Goal: Check status: Check status

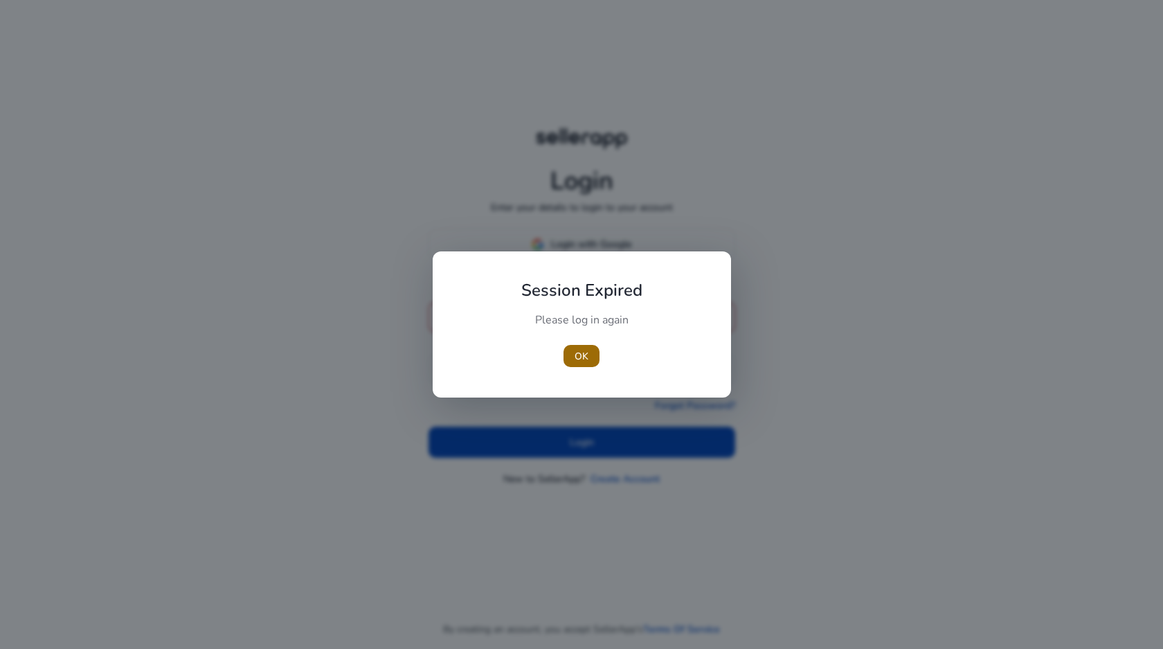
type input "**********"
click at [573, 364] on span "button" at bounding box center [582, 355] width 36 height 33
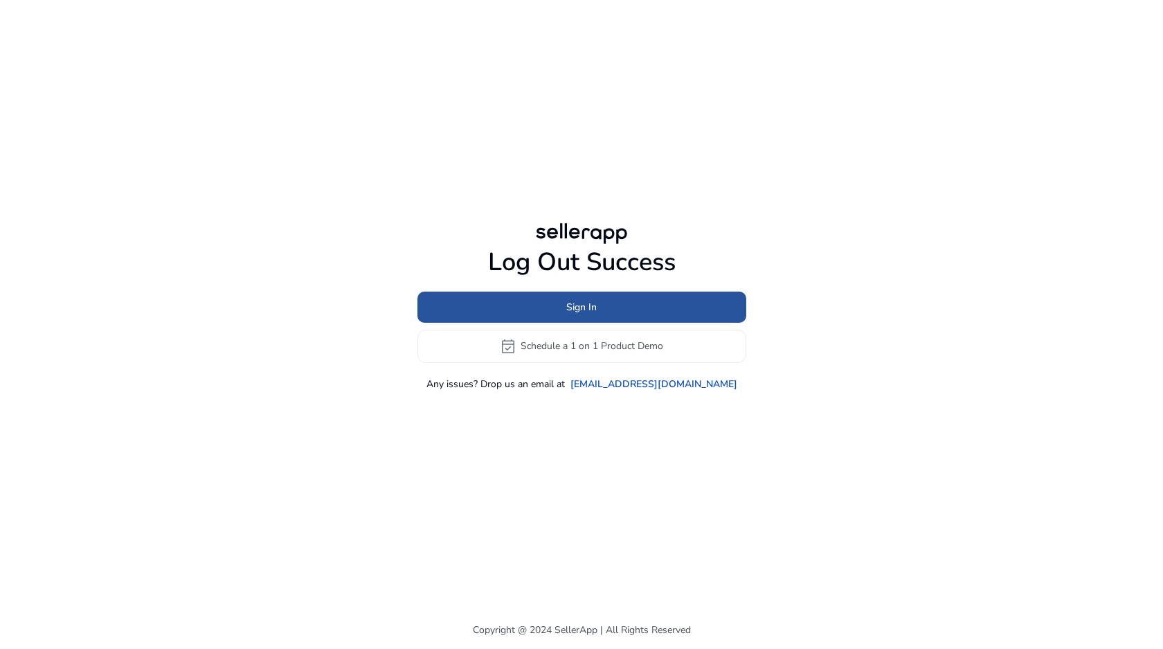
click at [574, 300] on span "Sign In" at bounding box center [581, 307] width 30 height 15
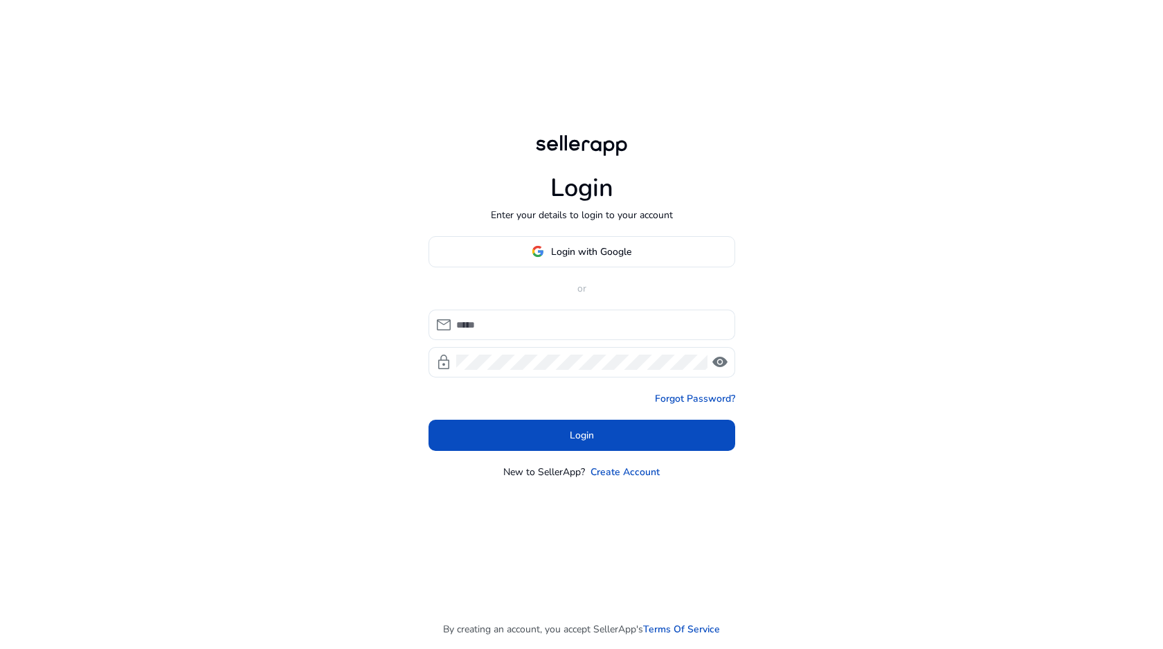
type input "**********"
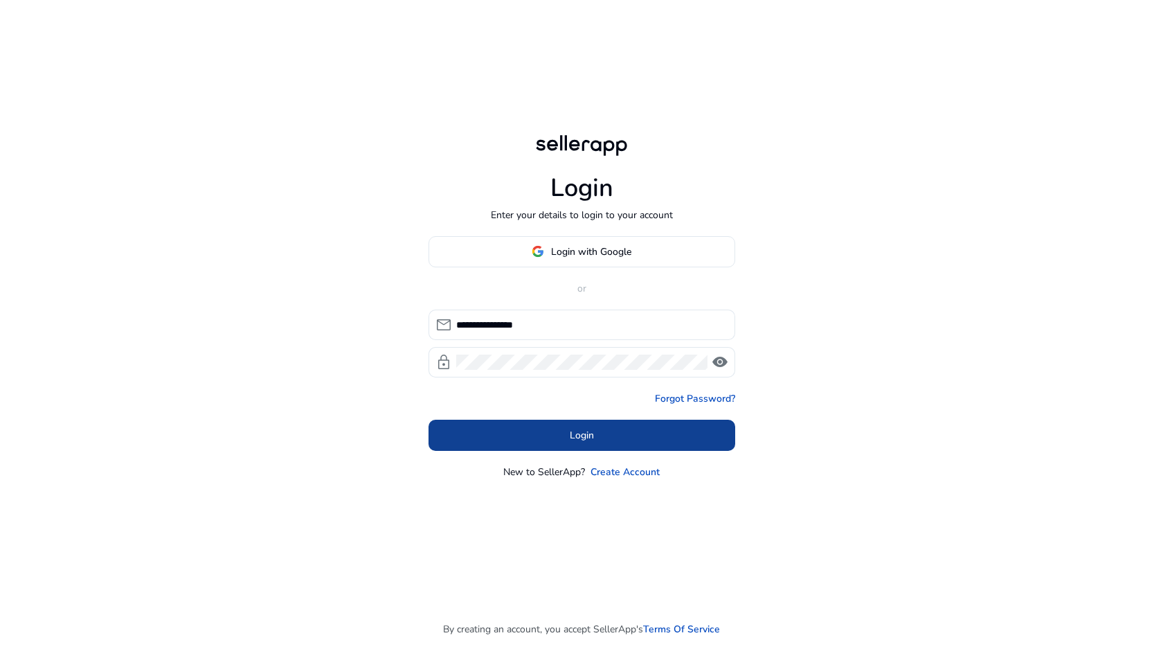
click at [526, 431] on span at bounding box center [582, 434] width 307 height 33
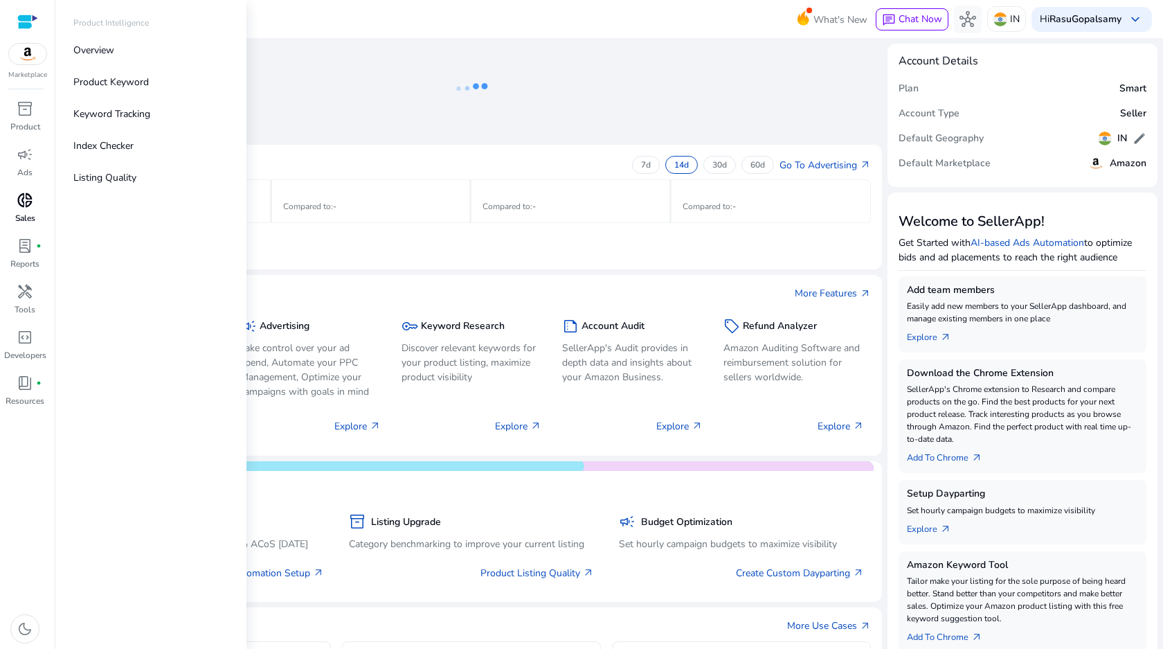
click at [23, 214] on p "Sales" at bounding box center [25, 218] width 20 height 12
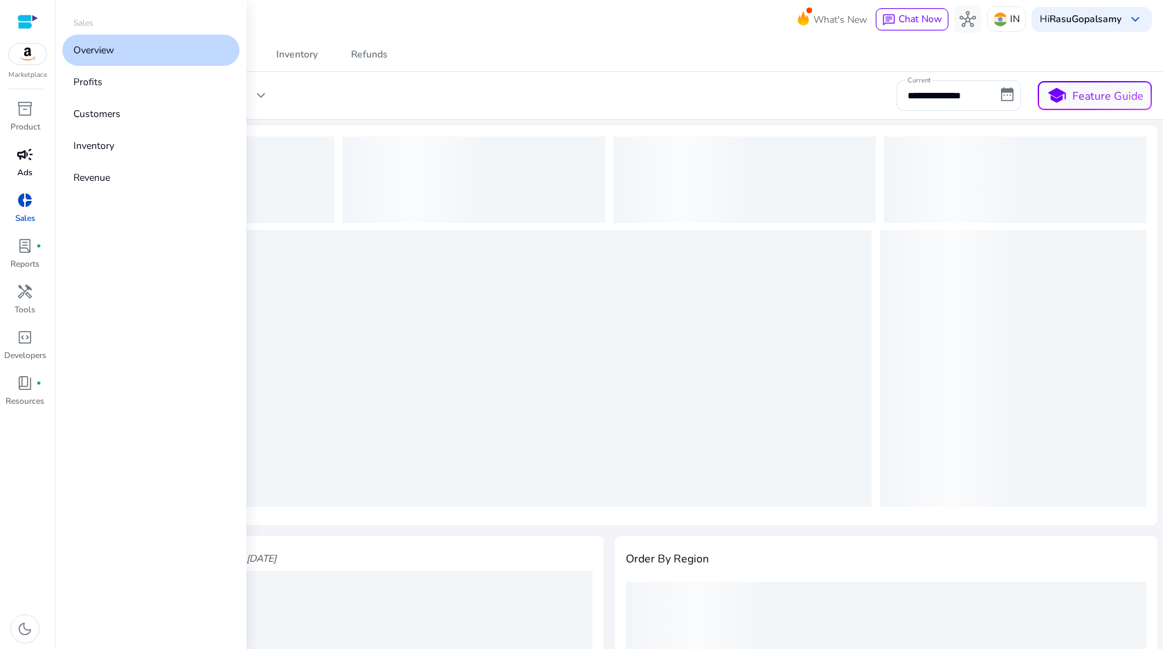
click at [23, 159] on span "campaign" at bounding box center [25, 154] width 17 height 17
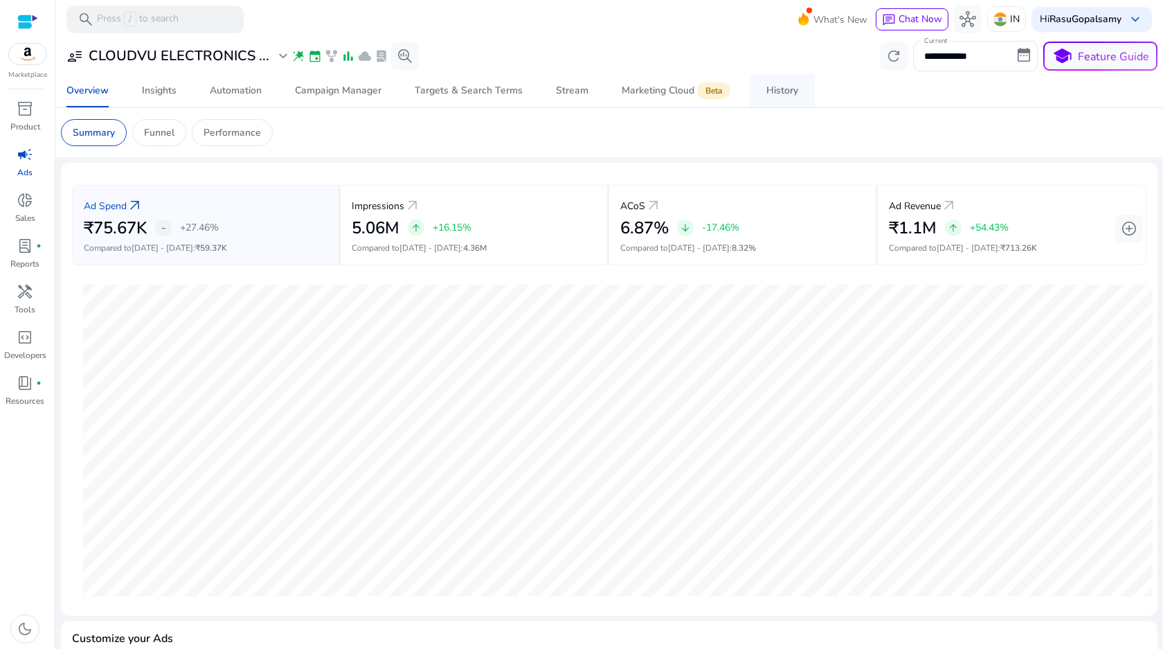
click at [792, 96] on div "History" at bounding box center [783, 91] width 32 height 10
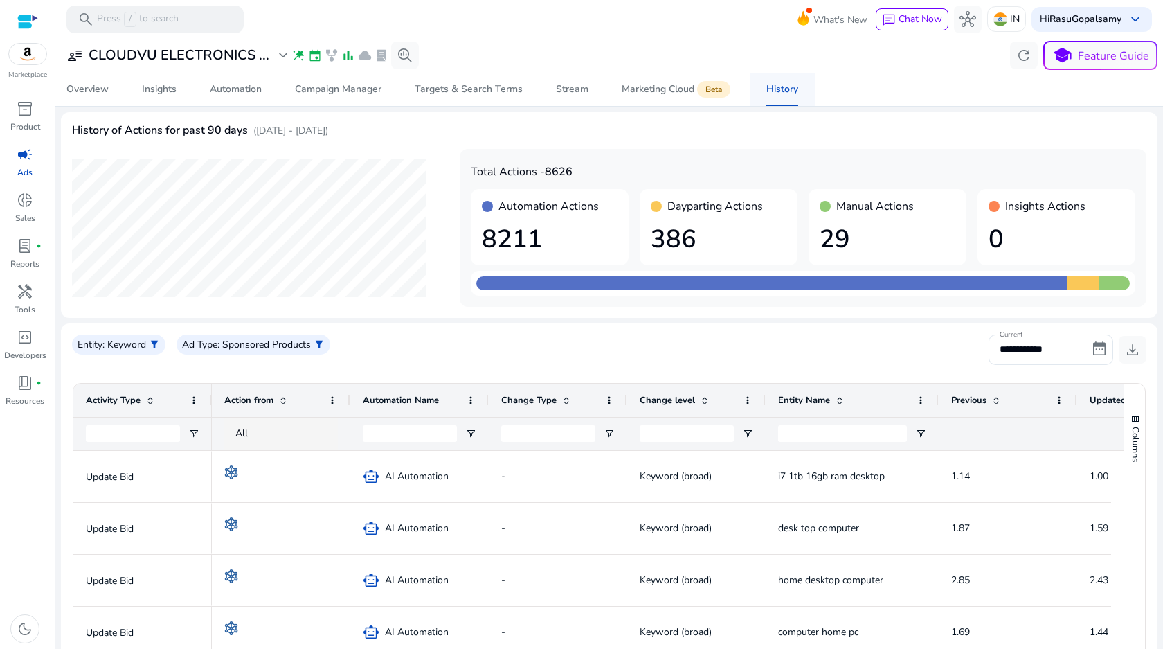
click at [792, 97] on span "History" at bounding box center [783, 89] width 32 height 33
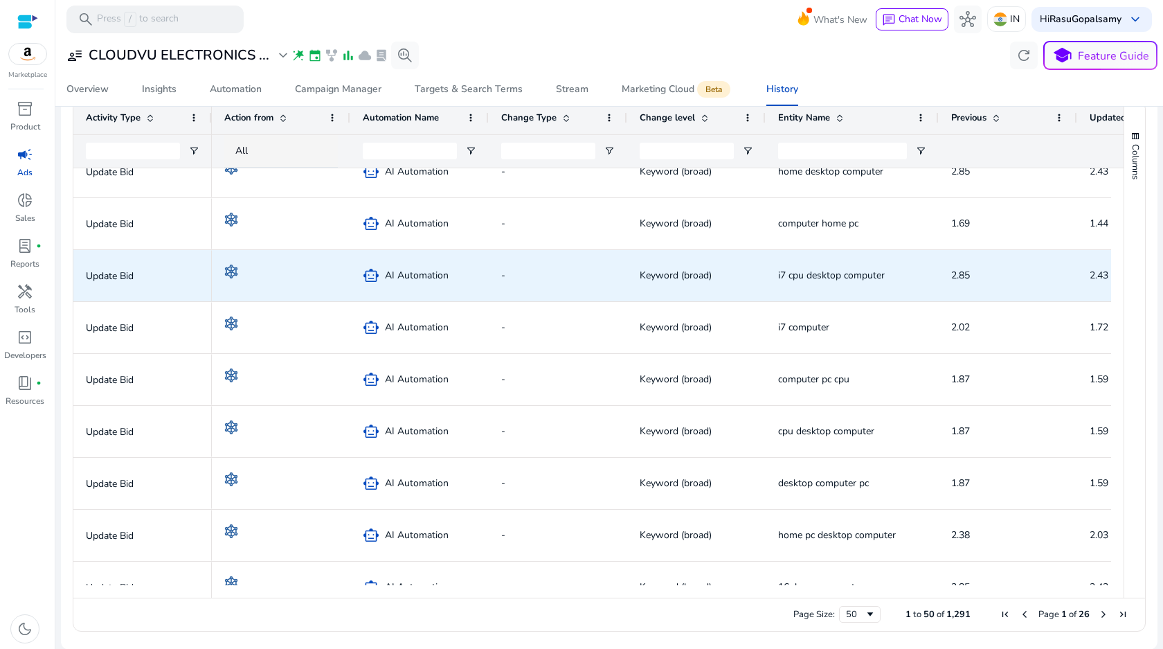
scroll to position [134, 0]
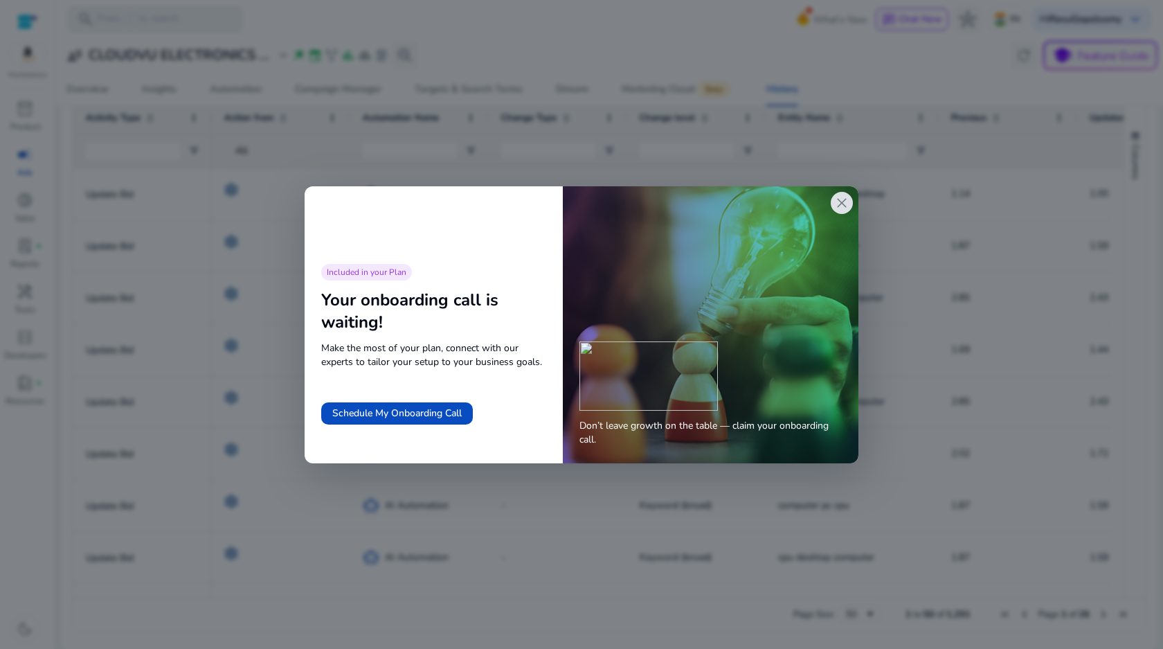
click at [845, 204] on span "close" at bounding box center [842, 203] width 17 height 17
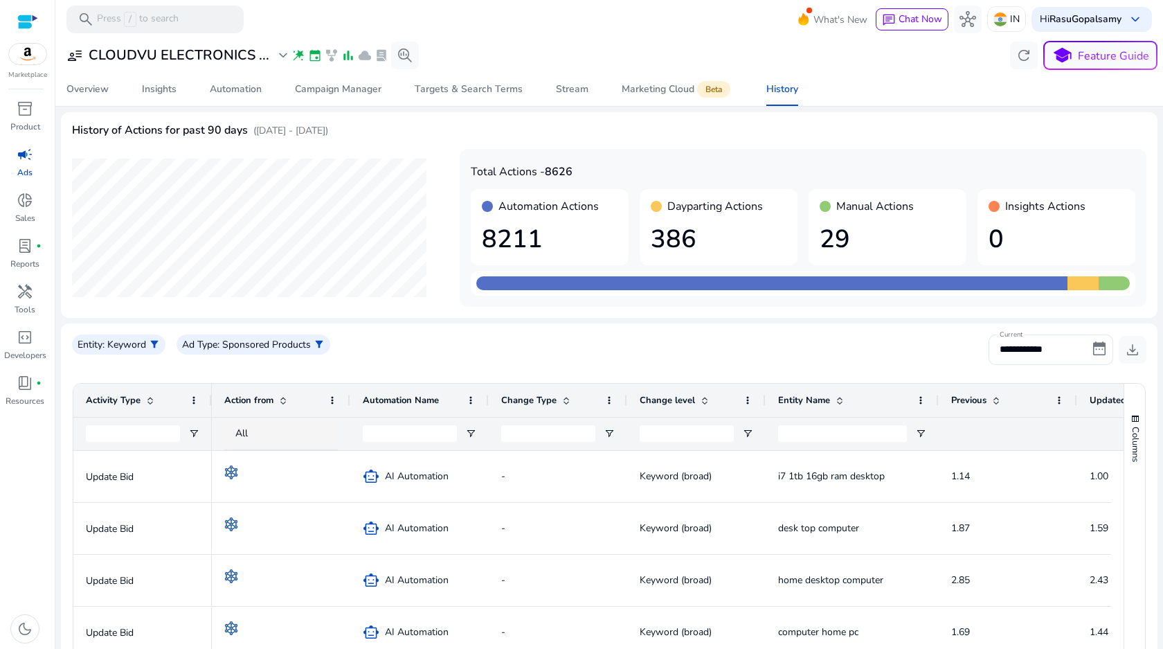
scroll to position [283, 0]
